Goal: Leave review/rating: Leave review/rating

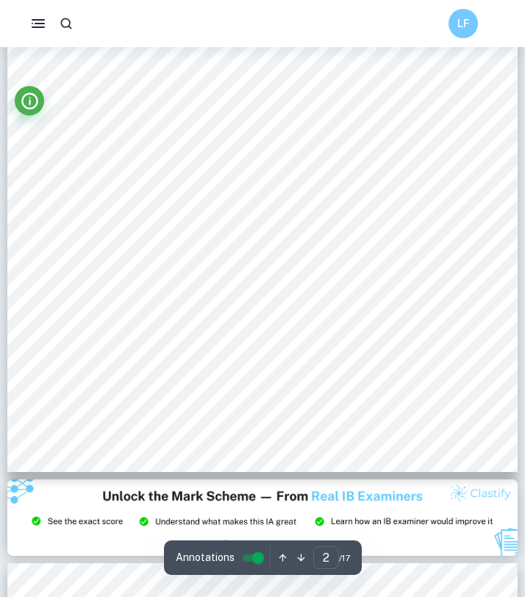
scroll to position [481, 0]
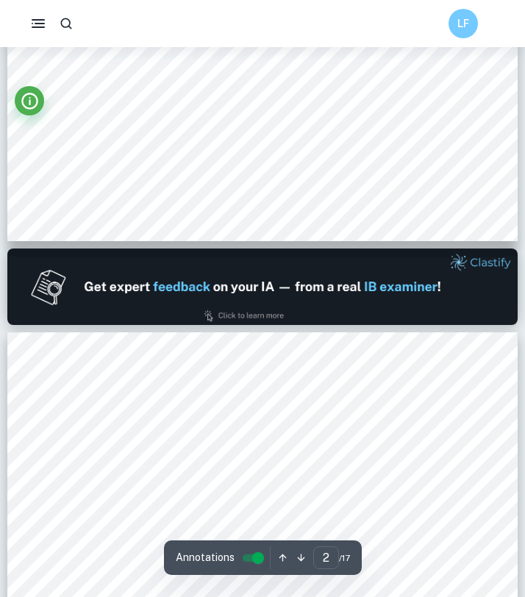
type input "1"
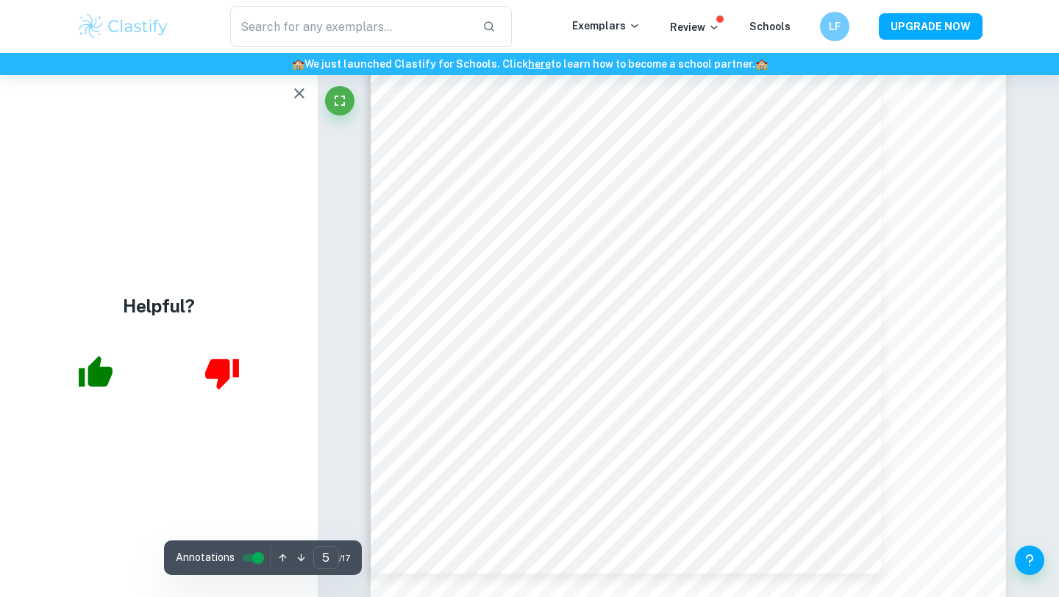
scroll to position [3699, 0]
type input "4"
